Goal: Information Seeking & Learning: Learn about a topic

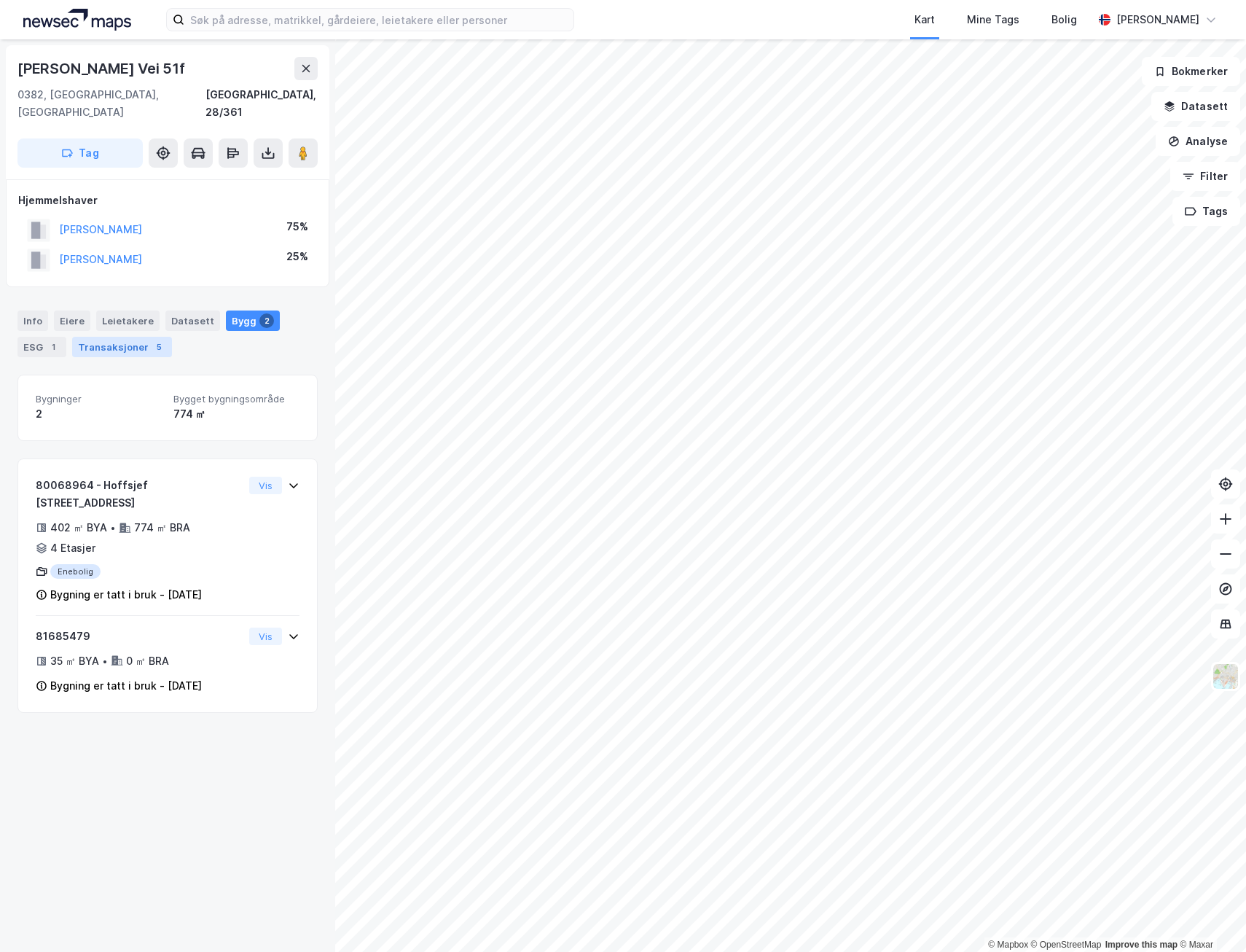
click at [113, 337] on div "Transaksjoner 5" at bounding box center [122, 347] width 100 height 20
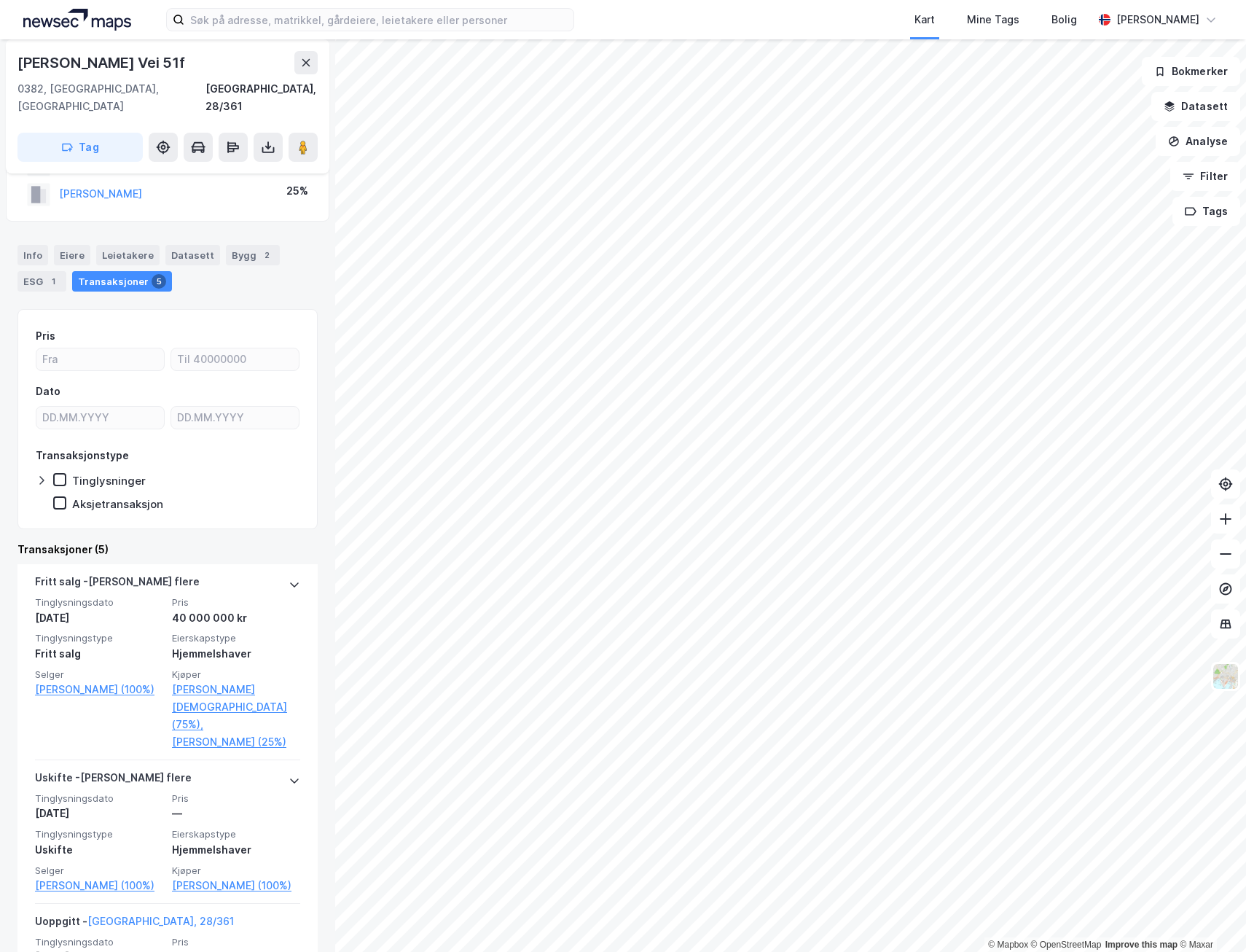
scroll to position [73, 0]
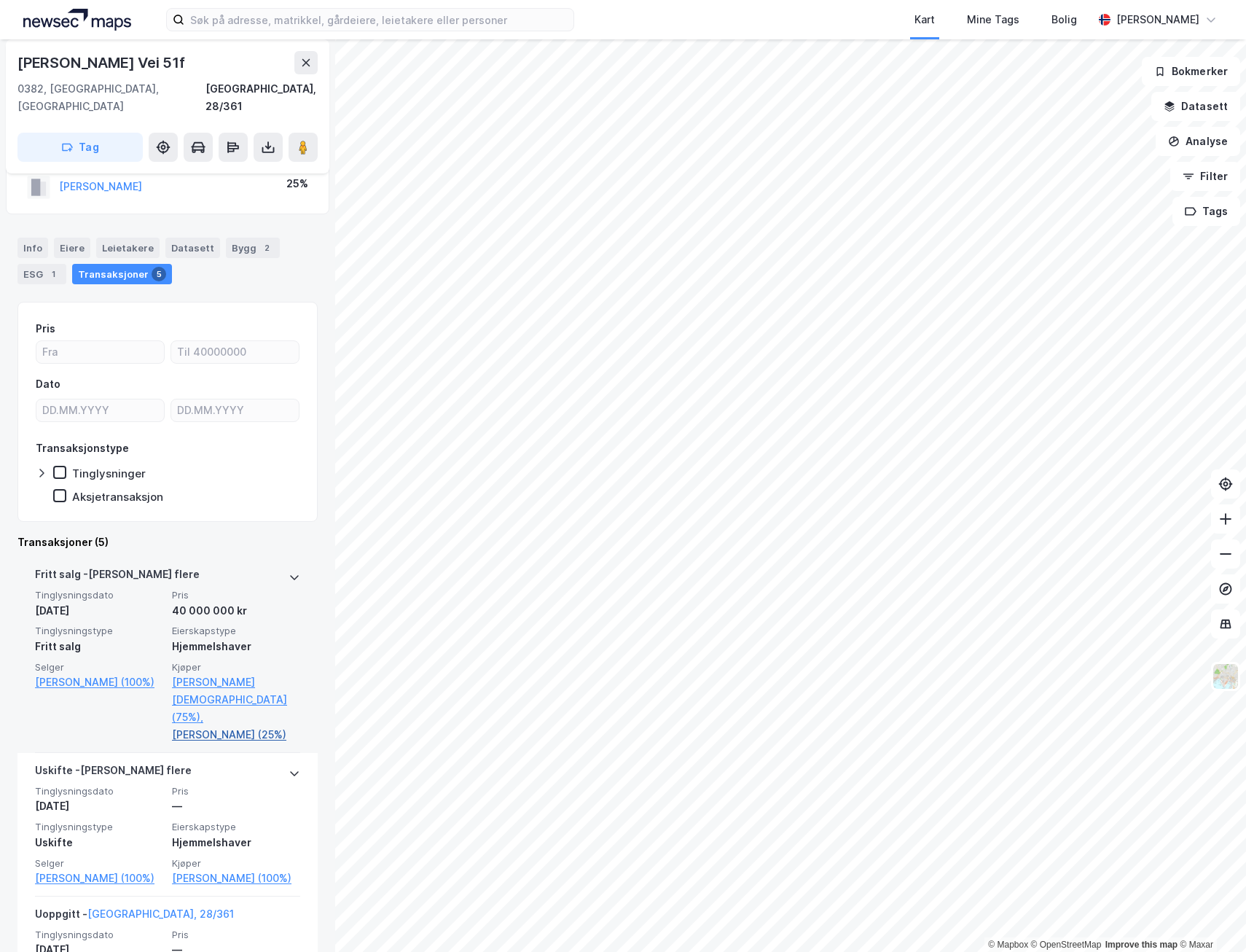
click at [283, 715] on div "© Mapbox © OpenStreetMap Improve this map © Maxar Hoffsjef [STREET_ADDRESS] Osl…" at bounding box center [623, 495] width 1246 height 913
